Goal: Information Seeking & Learning: Check status

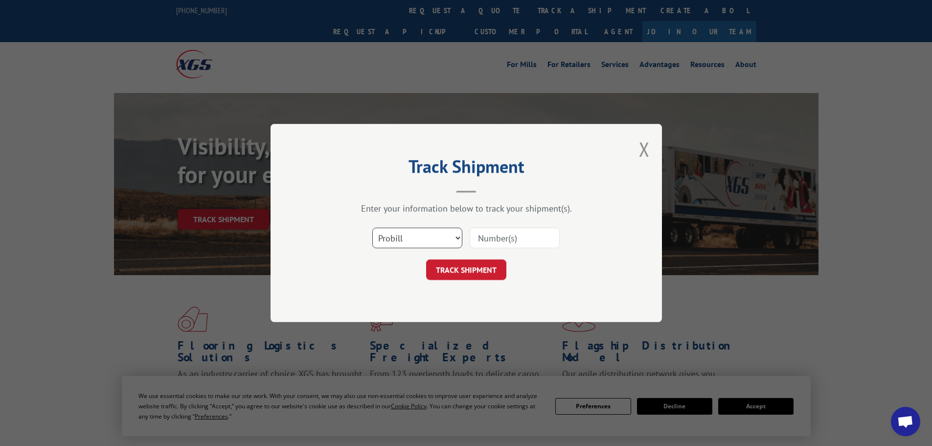
drag, startPoint x: 396, startPoint y: 236, endPoint x: 395, endPoint y: 242, distance: 6.5
click at [396, 236] on select "Select category... Probill BOL PO" at bounding box center [417, 237] width 90 height 21
select select "bol"
click at [372, 227] on select "Select category... Probill BOL PO" at bounding box center [417, 237] width 90 height 21
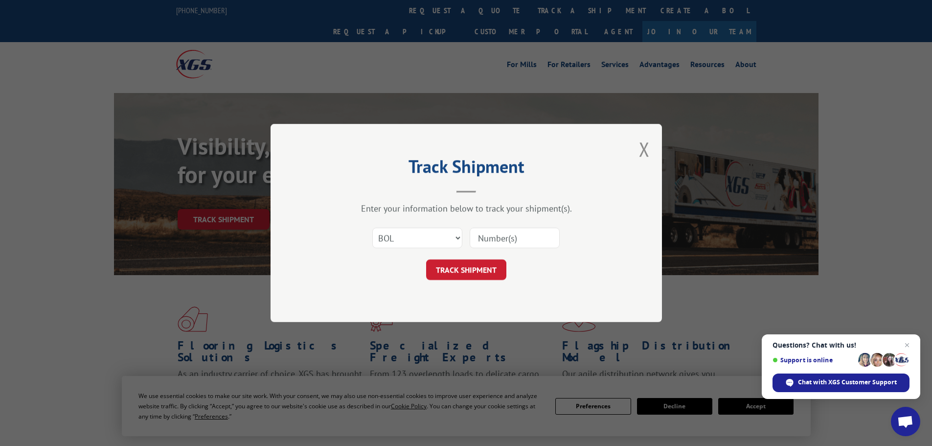
click at [518, 238] on input at bounding box center [515, 237] width 90 height 21
paste input "5218209"
type input "5218209"
click at [472, 272] on button "TRACK SHIPMENT" at bounding box center [466, 269] width 80 height 21
drag, startPoint x: 402, startPoint y: 234, endPoint x: 400, endPoint y: 246, distance: 12.4
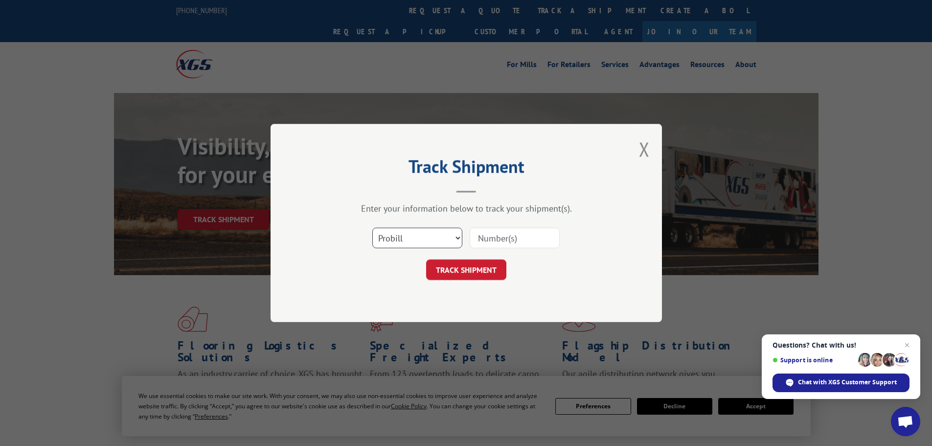
click at [402, 234] on select "Select category... Probill BOL PO" at bounding box center [417, 237] width 90 height 21
select select "bol"
click at [372, 227] on select "Select category... Probill BOL PO" at bounding box center [417, 237] width 90 height 21
click at [504, 248] on input at bounding box center [515, 237] width 90 height 21
paste input "5195157"
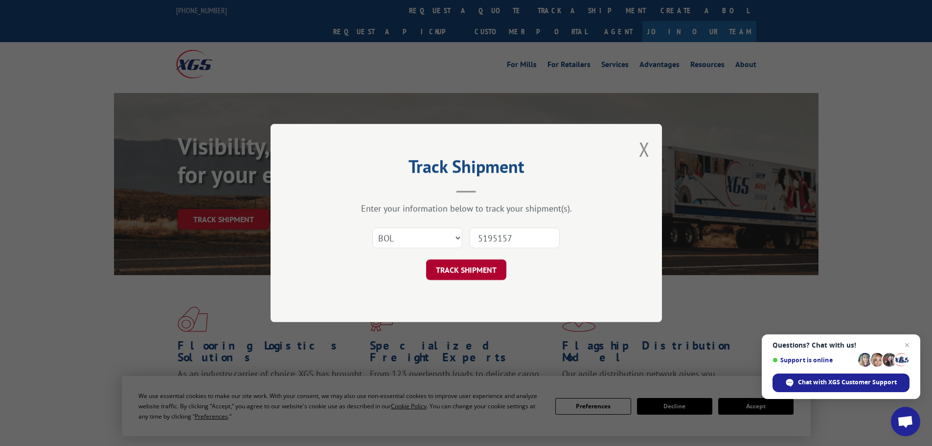
type input "5195157"
click at [461, 266] on button "TRACK SHIPMENT" at bounding box center [466, 269] width 80 height 21
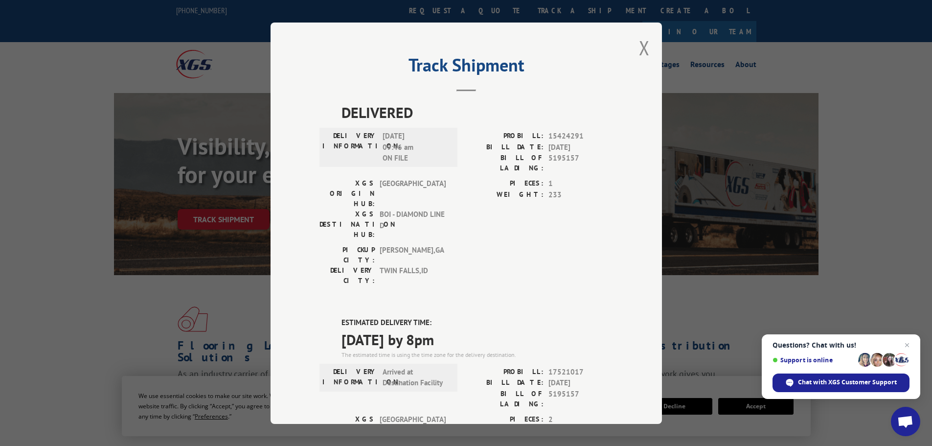
click at [634, 44] on div "Track Shipment DELIVERED DELIVERY INFORMATION: 10/12/2023 09:46 am ON FILE PROB…" at bounding box center [466, 223] width 391 height 401
click at [639, 46] on button "Close modal" at bounding box center [644, 48] width 11 height 26
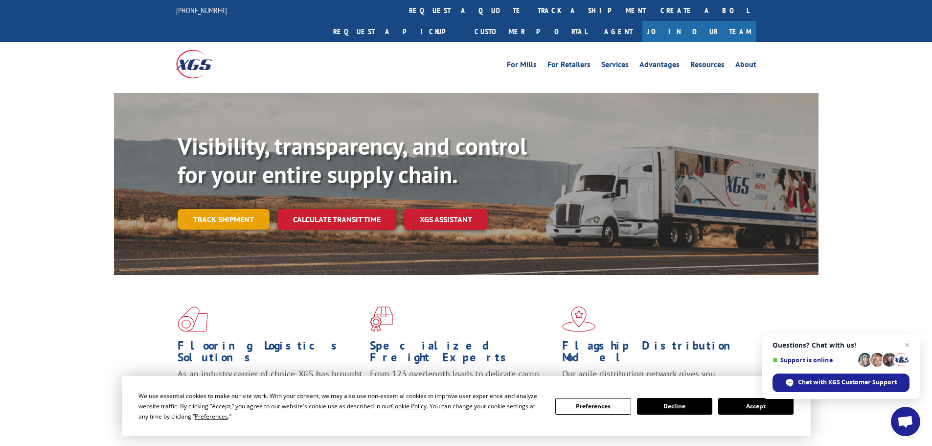
click at [221, 209] on link "Track shipment" at bounding box center [224, 219] width 92 height 21
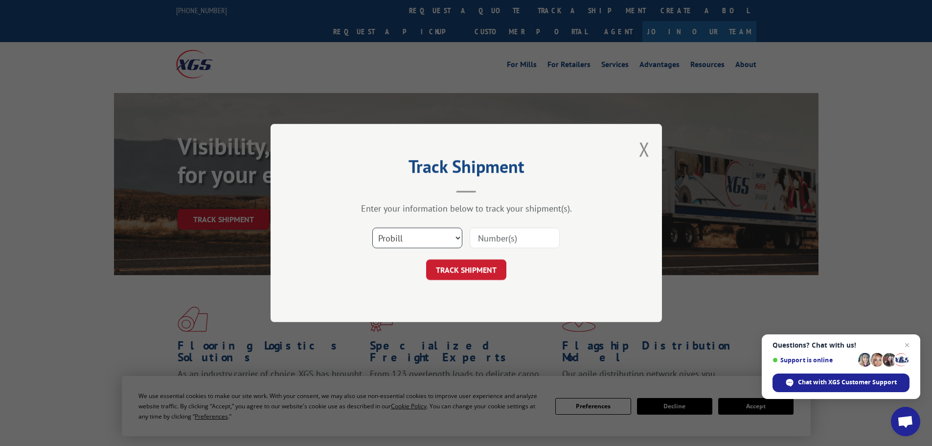
drag, startPoint x: 392, startPoint y: 239, endPoint x: 391, endPoint y: 246, distance: 7.4
click at [392, 239] on select "Select category... Probill BOL PO" at bounding box center [417, 237] width 90 height 21
select select "bol"
click at [372, 227] on select "Select category... Probill BOL PO" at bounding box center [417, 237] width 90 height 21
click at [509, 237] on input at bounding box center [515, 237] width 90 height 21
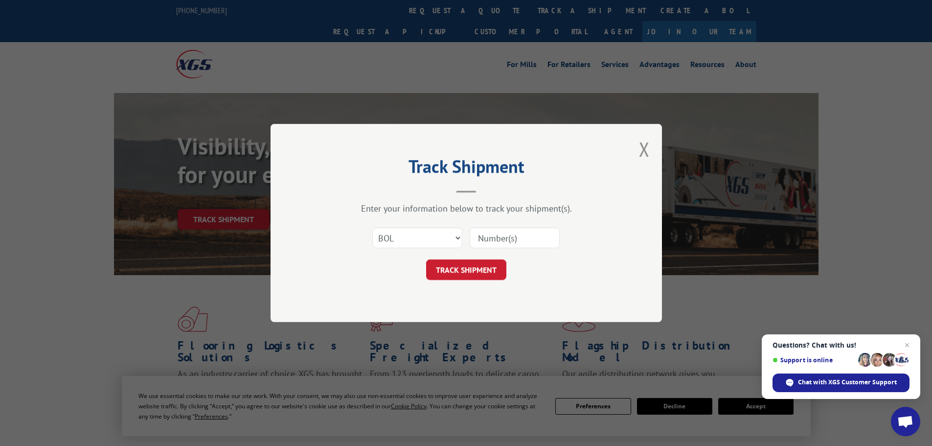
paste input "6021616"
type input "6021616"
click at [487, 273] on button "TRACK SHIPMENT" at bounding box center [466, 269] width 80 height 21
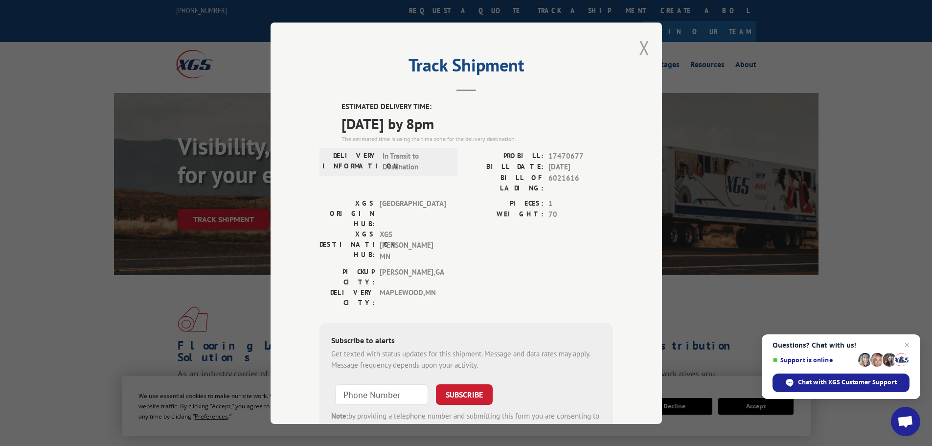
click at [639, 44] on button "Close modal" at bounding box center [644, 48] width 11 height 26
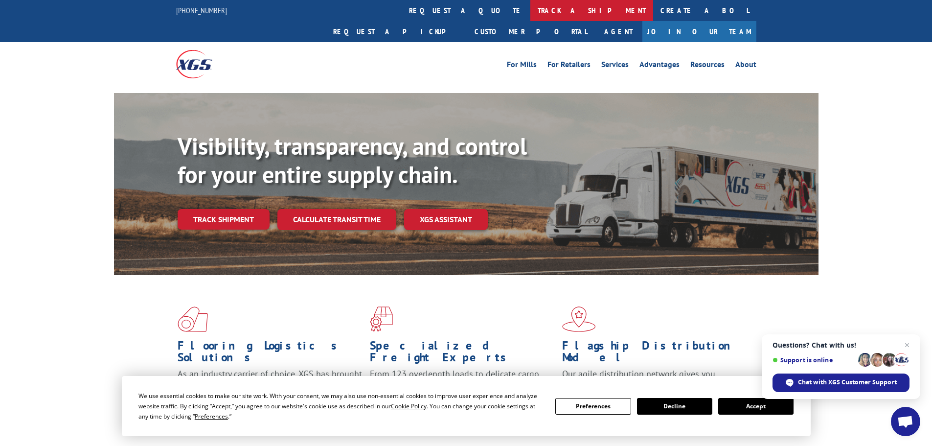
click at [530, 20] on link "track a shipment" at bounding box center [591, 10] width 123 height 21
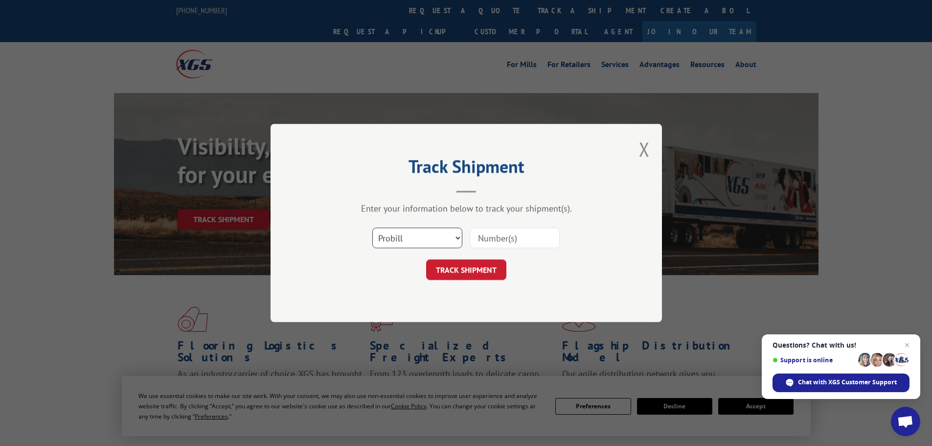
click at [416, 245] on select "Select category... Probill BOL PO" at bounding box center [417, 237] width 90 height 21
select select "bol"
click at [372, 227] on select "Select category... Probill BOL PO" at bounding box center [417, 237] width 90 height 21
click at [497, 243] on input at bounding box center [515, 237] width 90 height 21
paste input "6023906"
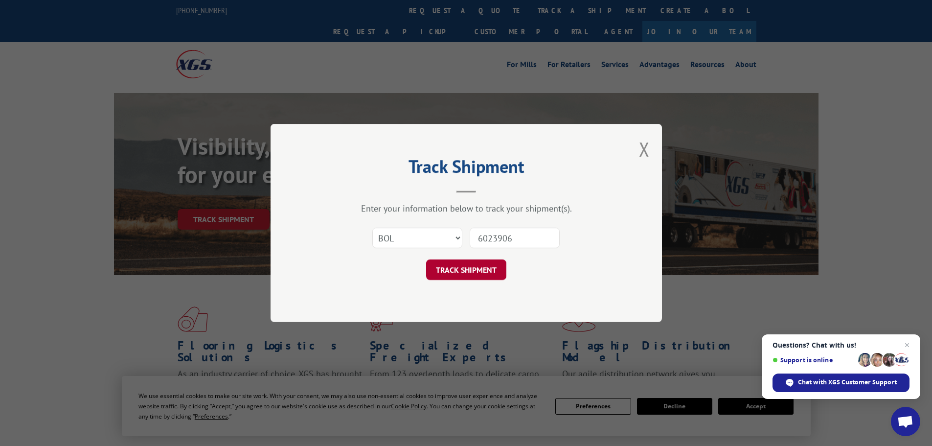
type input "6023906"
click at [458, 275] on button "TRACK SHIPMENT" at bounding box center [466, 269] width 80 height 21
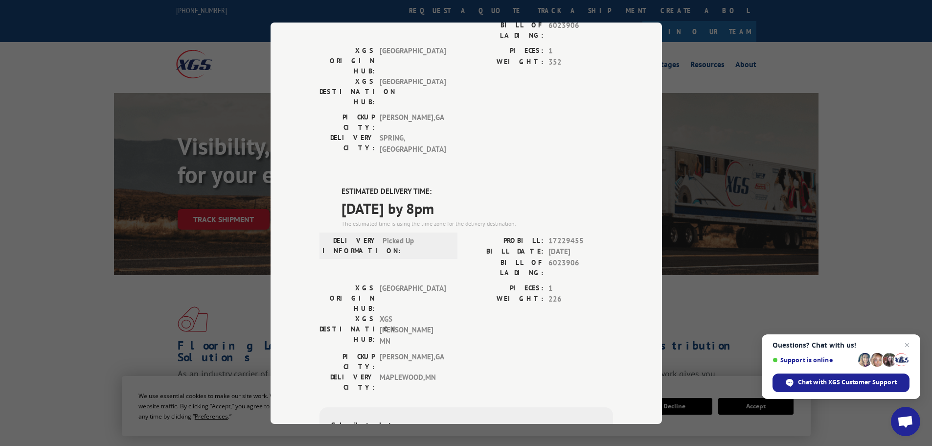
scroll to position [147, 0]
